Goal: Information Seeking & Learning: Stay updated

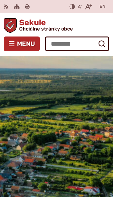
click at [19, 44] on span "Menu" at bounding box center [26, 43] width 18 height 5
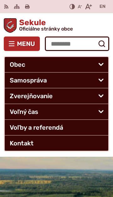
click at [48, 114] on span "Voľný čas" at bounding box center [51, 111] width 83 height 15
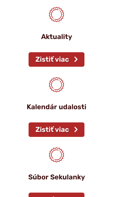
scroll to position [312, 0]
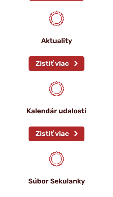
click at [60, 62] on link "Zistiť viac" at bounding box center [57, 63] width 56 height 14
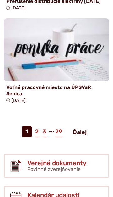
scroll to position [1208, 0]
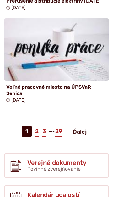
click at [35, 137] on li "2" at bounding box center [38, 130] width 7 height 11
click at [42, 137] on link "3" at bounding box center [44, 130] width 5 height 11
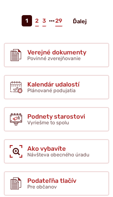
scroll to position [1319, 0]
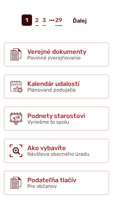
click at [68, 93] on span "Plánované podujatia" at bounding box center [51, 90] width 48 height 6
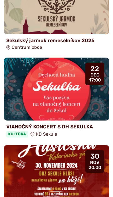
scroll to position [485, 0]
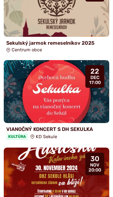
click at [73, 92] on img at bounding box center [57, 91] width 106 height 63
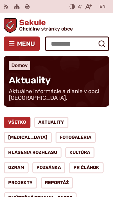
click at [56, 138] on link "Fotogaléria" at bounding box center [76, 137] width 41 height 11
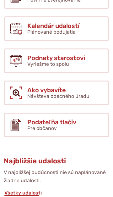
scroll to position [375, 0]
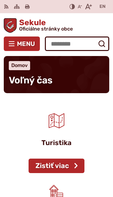
scroll to position [365, 0]
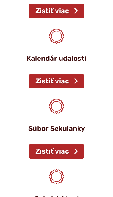
click at [61, 18] on link "Zistiť viac" at bounding box center [57, 11] width 56 height 14
